Goal: Information Seeking & Learning: Learn about a topic

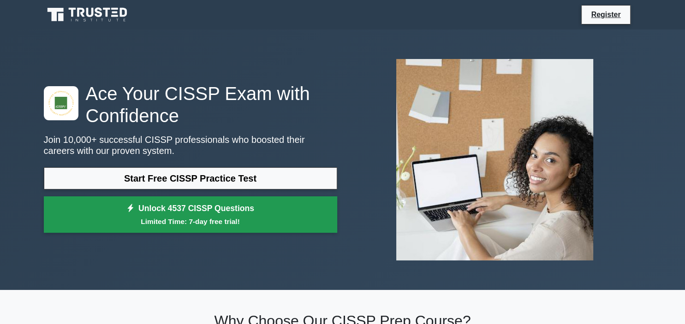
click at [182, 214] on link "Unlock 4537 CISSP Questions Limited Time: 7-day free trial!" at bounding box center [190, 214] width 293 height 37
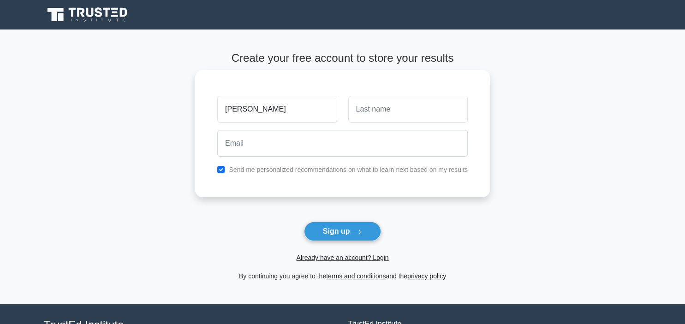
type input "syed wajahat"
type input "ali shah"
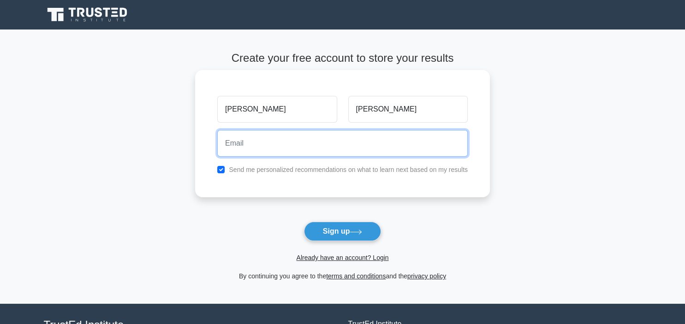
type input "w"
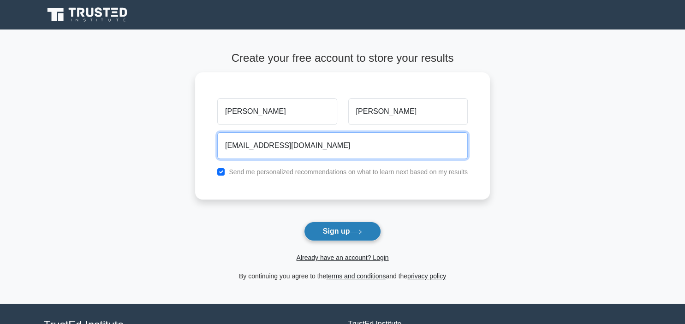
type input "WAJAHATI@hotmail.com"
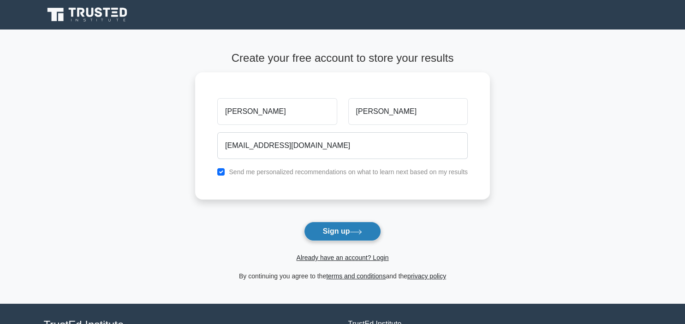
click at [334, 235] on button "Sign up" at bounding box center [342, 231] width 77 height 19
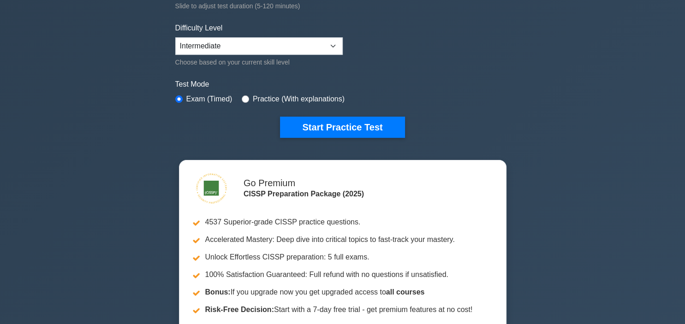
scroll to position [243, 0]
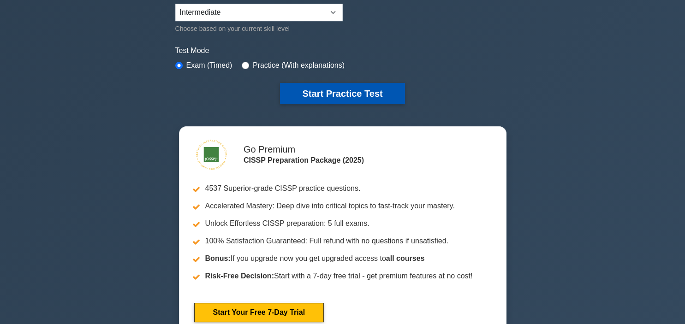
click at [330, 98] on button "Start Practice Test" at bounding box center [342, 93] width 125 height 21
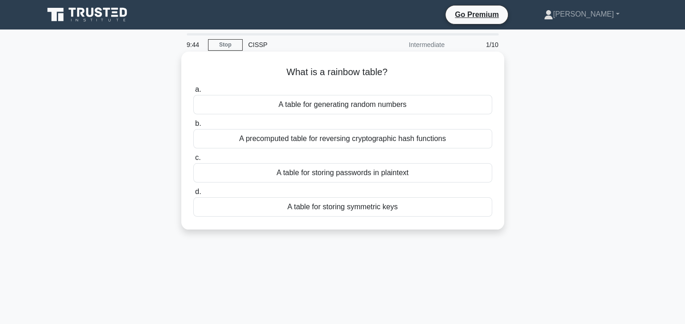
click at [433, 139] on div "A precomputed table for reversing cryptographic hash functions" at bounding box center [342, 138] width 299 height 19
click at [193, 127] on input "b. A precomputed table for reversing cryptographic hash functions" at bounding box center [193, 124] width 0 height 6
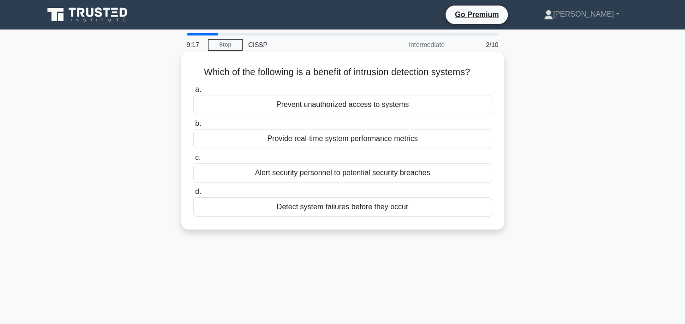
click at [426, 179] on div "Alert security personnel to potential security breaches" at bounding box center [342, 172] width 299 height 19
click at [193, 161] on input "c. Alert security personnel to potential security breaches" at bounding box center [193, 158] width 0 height 6
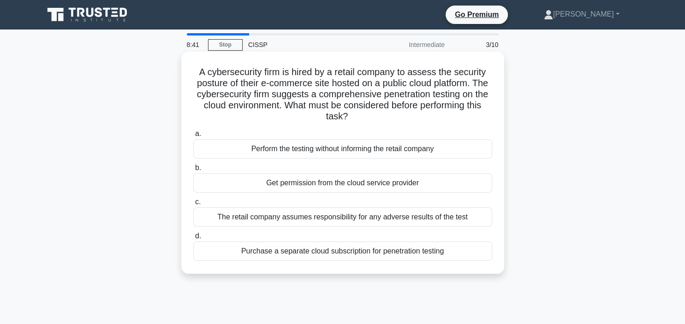
click at [350, 180] on div "Get permission from the cloud service provider" at bounding box center [342, 182] width 299 height 19
click at [193, 171] on input "b. Get permission from the cloud service provider" at bounding box center [193, 168] width 0 height 6
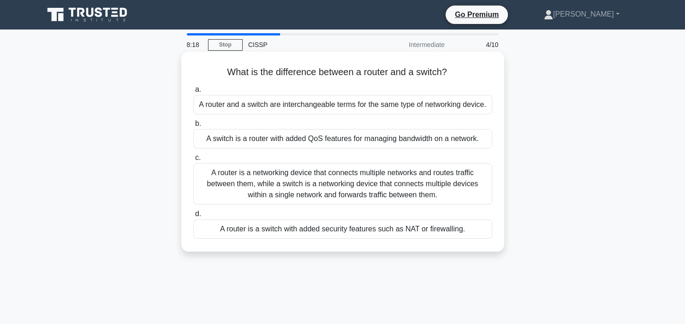
click at [378, 196] on div "A router is a networking device that connects multiple networks and routes traf…" at bounding box center [342, 184] width 299 height 42
click at [193, 161] on input "c. A router is a networking device that connects multiple networks and routes t…" at bounding box center [193, 158] width 0 height 6
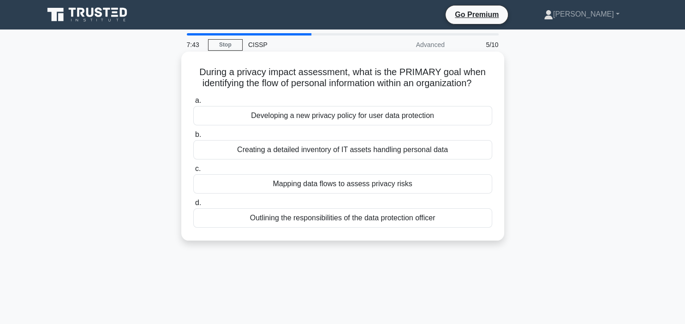
click at [432, 115] on div "Developing a new privacy policy for user data protection" at bounding box center [342, 115] width 299 height 19
click at [193, 104] on input "a. Developing a new privacy policy for user data protection" at bounding box center [193, 101] width 0 height 6
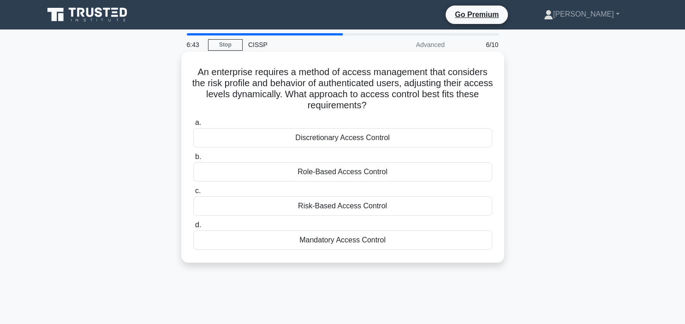
click at [319, 242] on div "Mandatory Access Control" at bounding box center [342, 240] width 299 height 19
click at [193, 228] on input "d. Mandatory Access Control" at bounding box center [193, 225] width 0 height 6
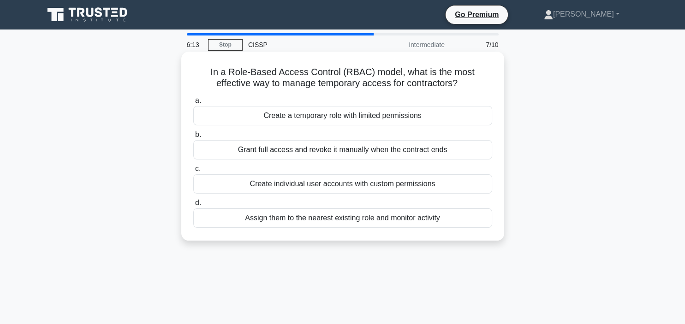
click at [296, 121] on div "Create a temporary role with limited permissions" at bounding box center [342, 115] width 299 height 19
click at [193, 104] on input "a. Create a temporary role with limited permissions" at bounding box center [193, 101] width 0 height 6
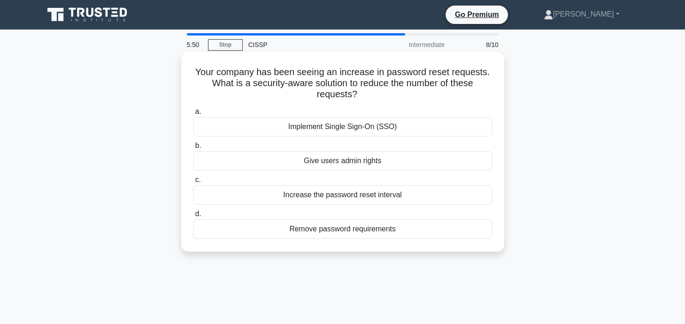
click at [394, 191] on div "Increase the password reset interval" at bounding box center [342, 194] width 299 height 19
click at [193, 183] on input "c. Increase the password reset interval" at bounding box center [193, 180] width 0 height 6
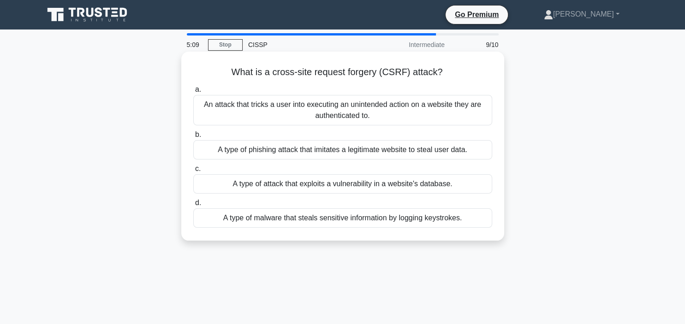
click at [403, 223] on div "A type of malware that steals sensitive information by logging keystrokes." at bounding box center [342, 217] width 299 height 19
click at [193, 206] on input "d. A type of malware that steals sensitive information by logging keystrokes." at bounding box center [193, 203] width 0 height 6
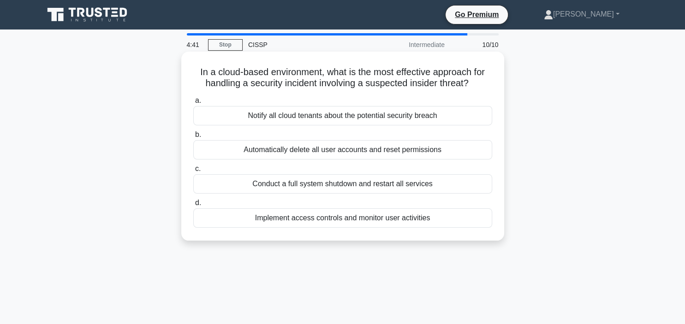
click at [309, 119] on div "Notify all cloud tenants about the potential security breach" at bounding box center [342, 115] width 299 height 19
click at [193, 104] on input "a. Notify all cloud tenants about the potential security breach" at bounding box center [193, 101] width 0 height 6
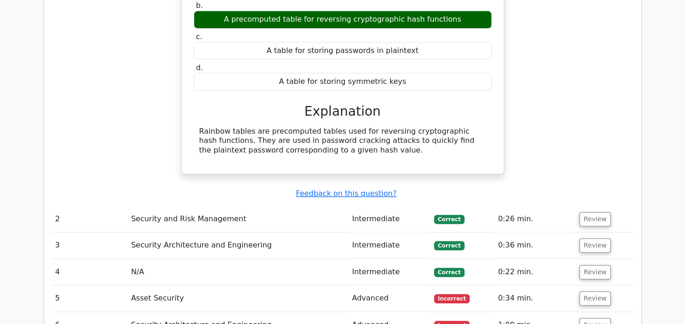
scroll to position [876, 0]
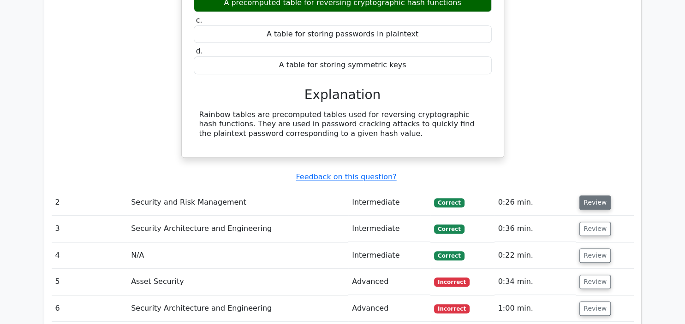
click at [599, 196] on button "Review" at bounding box center [594, 203] width 31 height 14
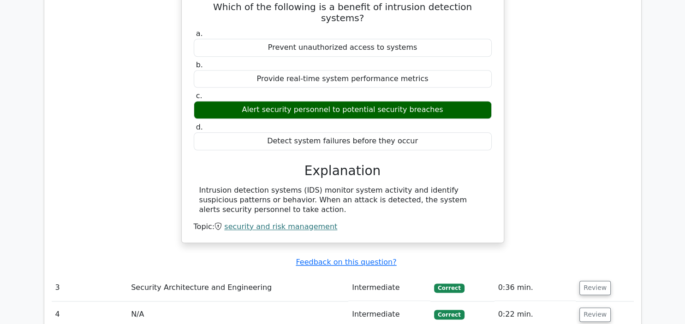
scroll to position [1120, 0]
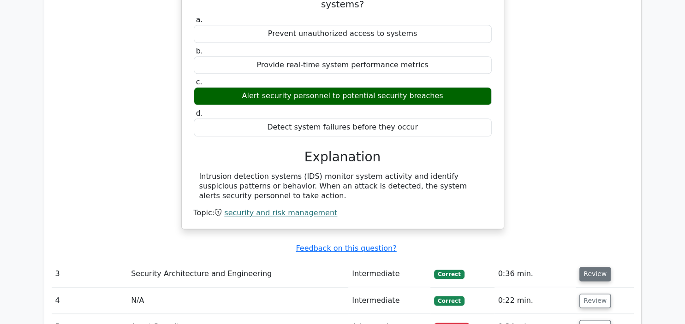
click at [597, 267] on button "Review" at bounding box center [594, 274] width 31 height 14
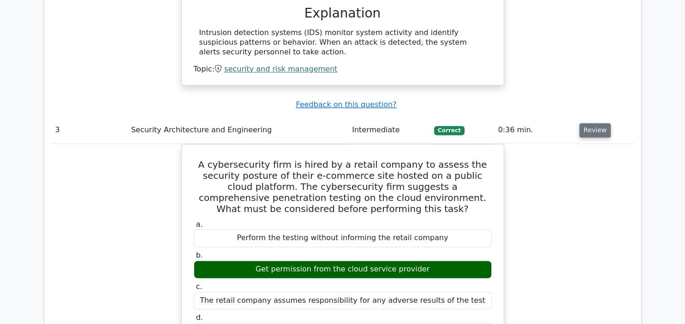
scroll to position [1266, 0]
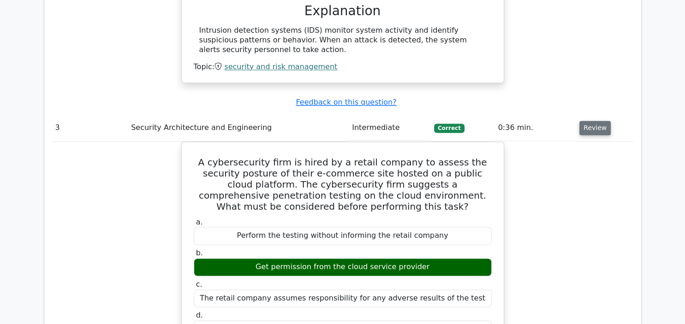
click at [595, 121] on button "Review" at bounding box center [594, 128] width 31 height 14
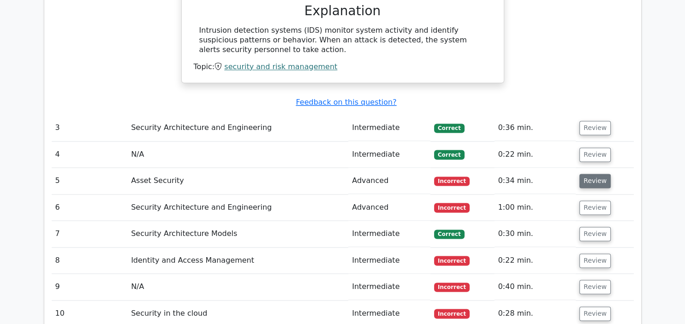
click at [586, 174] on button "Review" at bounding box center [594, 181] width 31 height 14
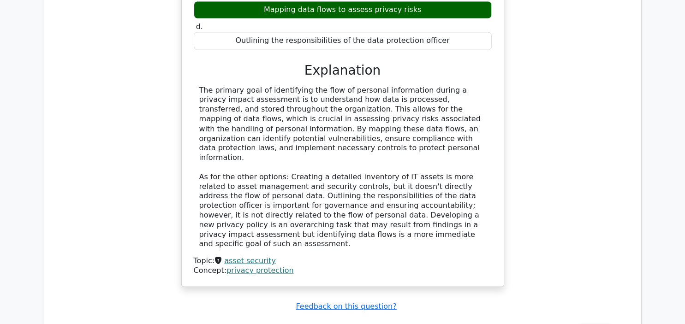
scroll to position [1655, 0]
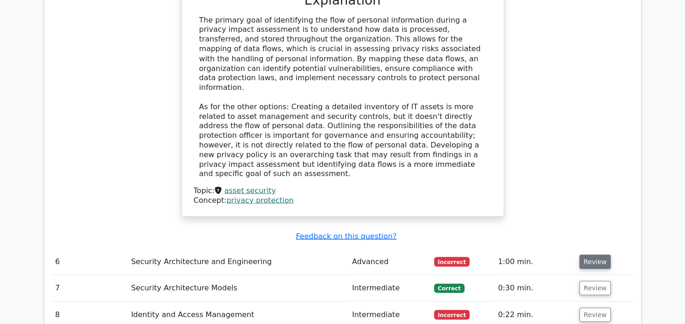
click at [594, 255] on button "Review" at bounding box center [594, 262] width 31 height 14
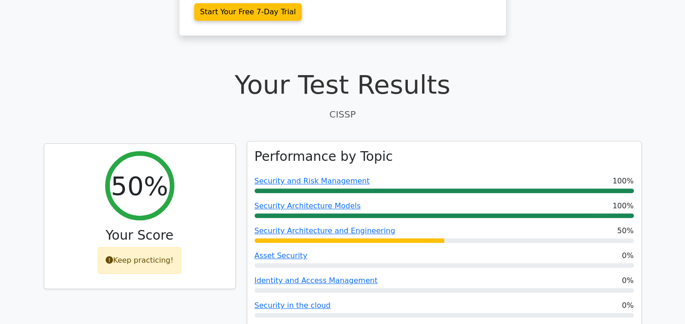
scroll to position [0, 0]
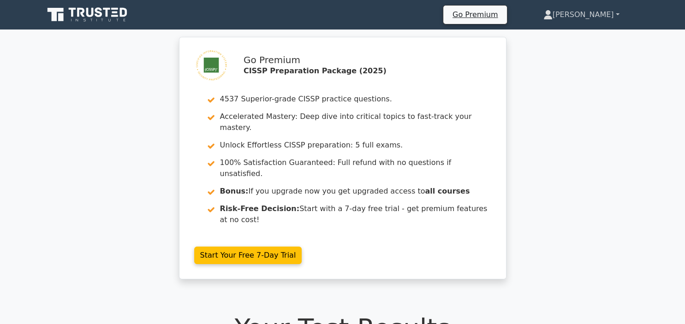
click at [604, 19] on link "[PERSON_NAME]" at bounding box center [581, 15] width 120 height 18
click at [572, 36] on link "Profile" at bounding box center [558, 36] width 73 height 15
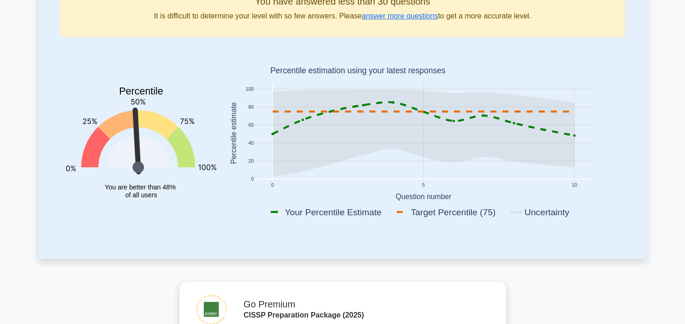
scroll to position [341, 0]
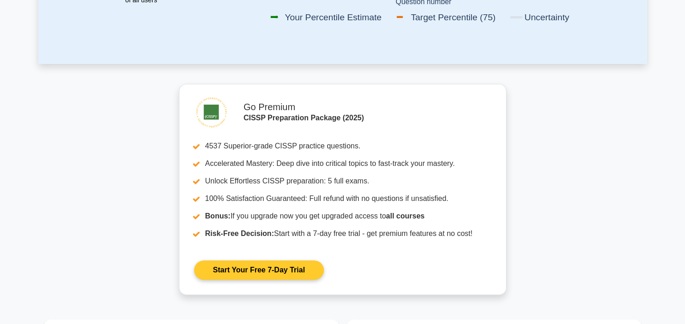
click at [257, 272] on link "Start Your Free 7-Day Trial" at bounding box center [259, 270] width 130 height 19
